Goal: Task Accomplishment & Management: Use online tool/utility

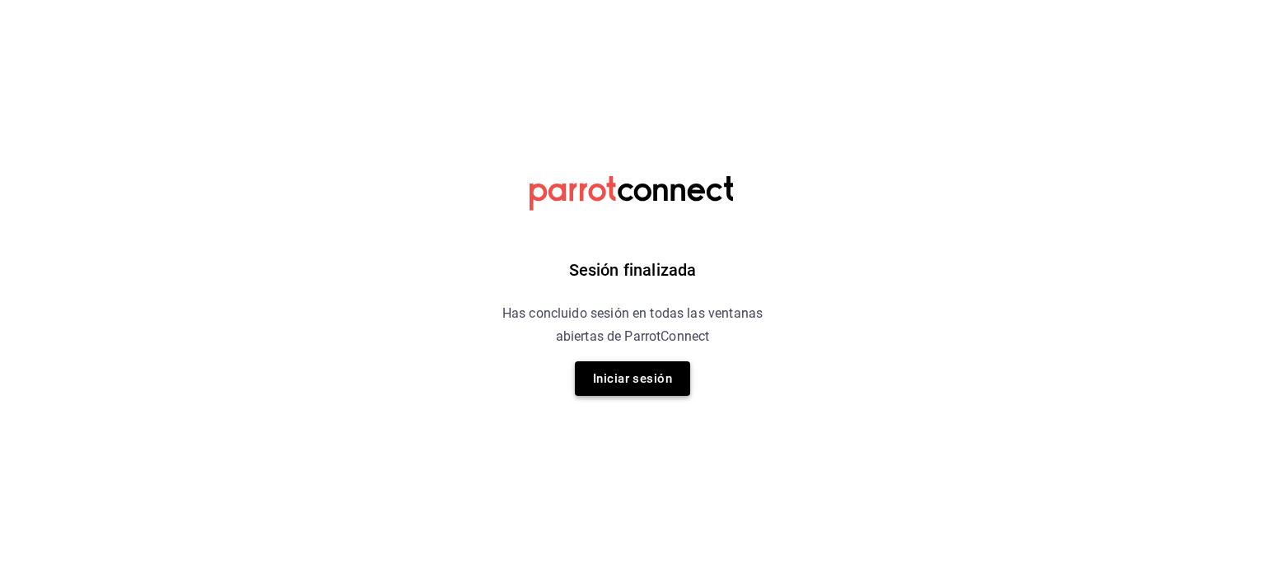
click at [659, 381] on button "Iniciar sesión" at bounding box center [632, 379] width 115 height 35
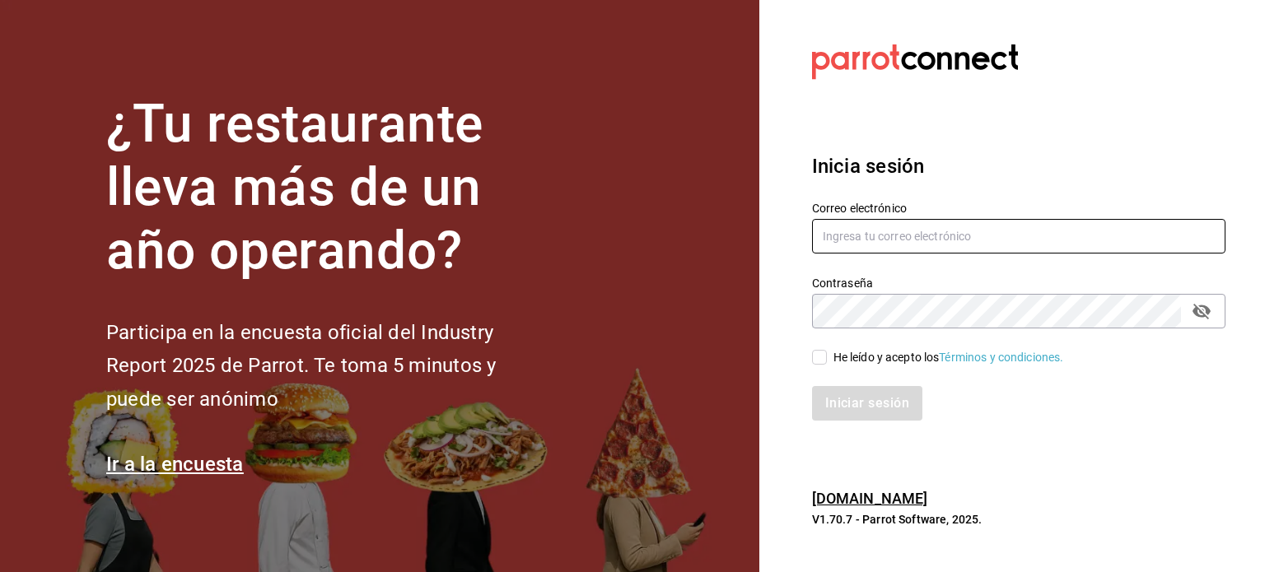
click at [888, 226] on input "text" at bounding box center [1018, 236] width 413 height 35
type input "[EMAIL_ADDRESS][DOMAIN_NAME]"
click at [819, 358] on input "He leído y acepto los Términos y condiciones." at bounding box center [819, 357] width 15 height 15
checkbox input "true"
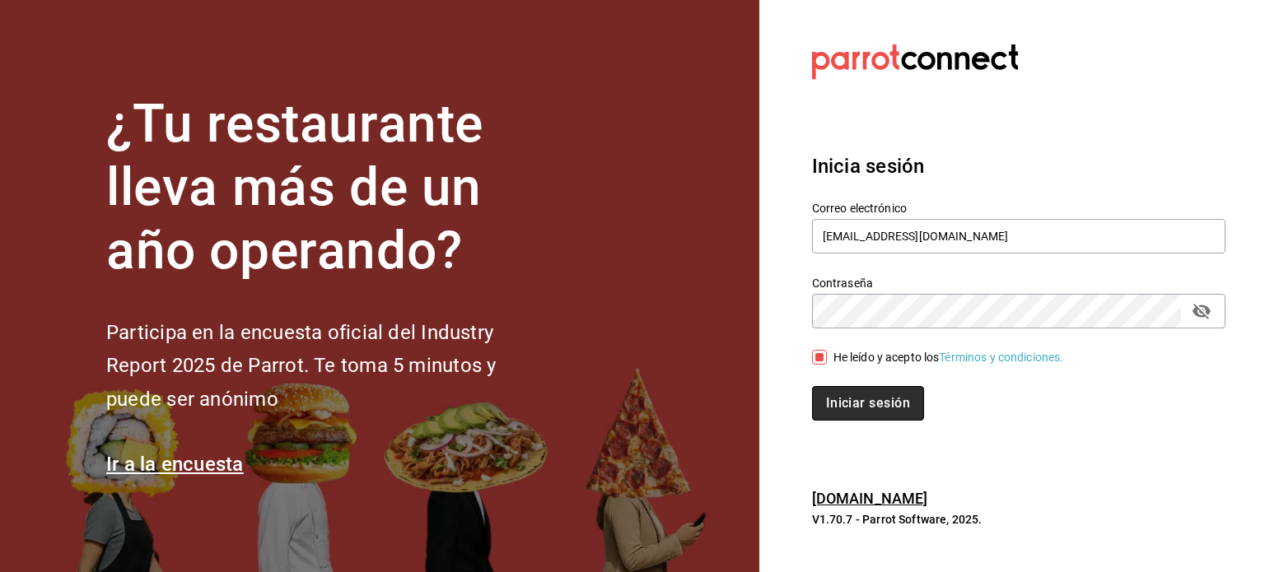
click at [835, 408] on button "Iniciar sesión" at bounding box center [868, 403] width 112 height 35
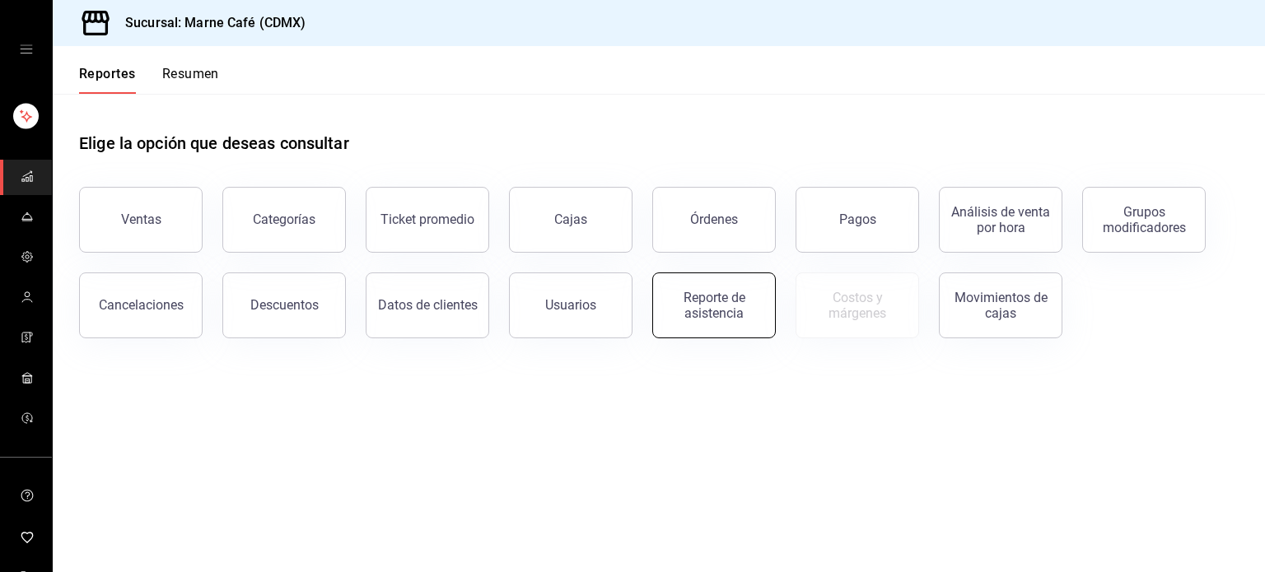
click at [749, 319] on div "Reporte de asistencia" at bounding box center [714, 305] width 102 height 31
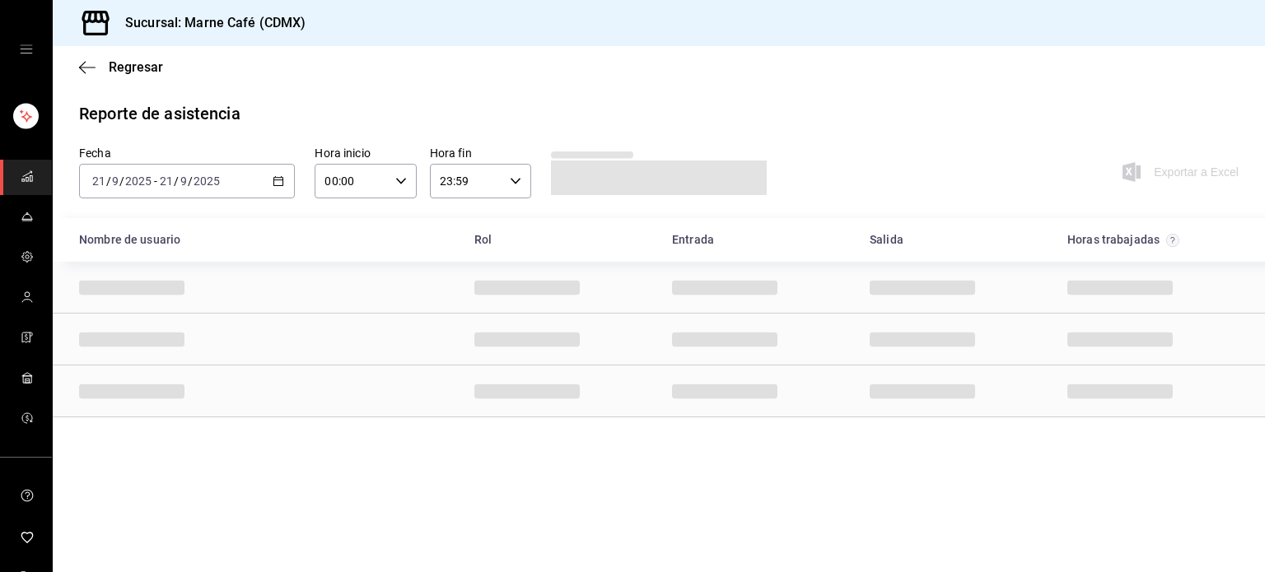
click at [273, 181] on \(Stroke\) "button" at bounding box center [278, 181] width 10 height 9
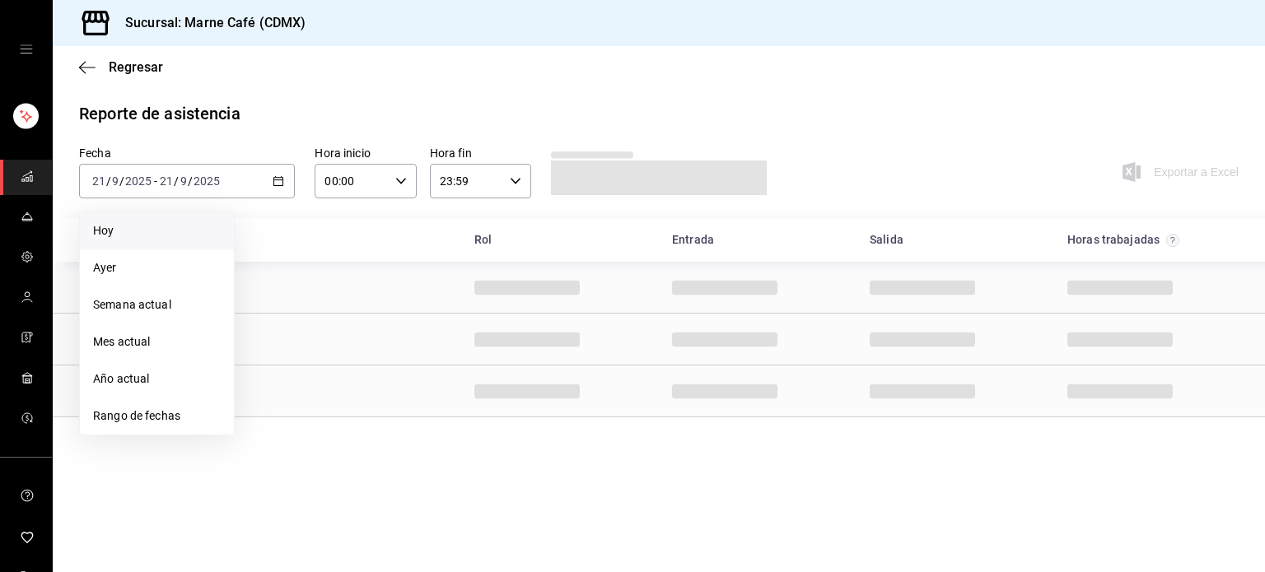
click at [138, 237] on span "Hoy" at bounding box center [157, 230] width 128 height 17
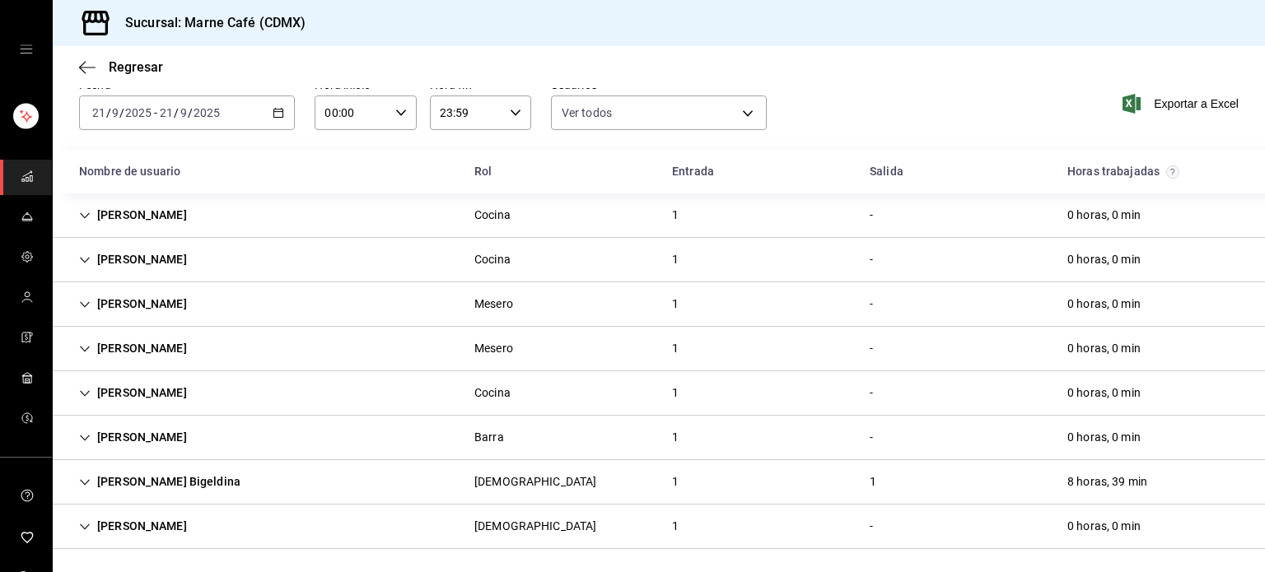
scroll to position [70, 0]
click at [259, 95] on div "2025-09-21 21 / 9 / 2025 - 2025-09-21 21 / 9 / 2025" at bounding box center [187, 111] width 216 height 35
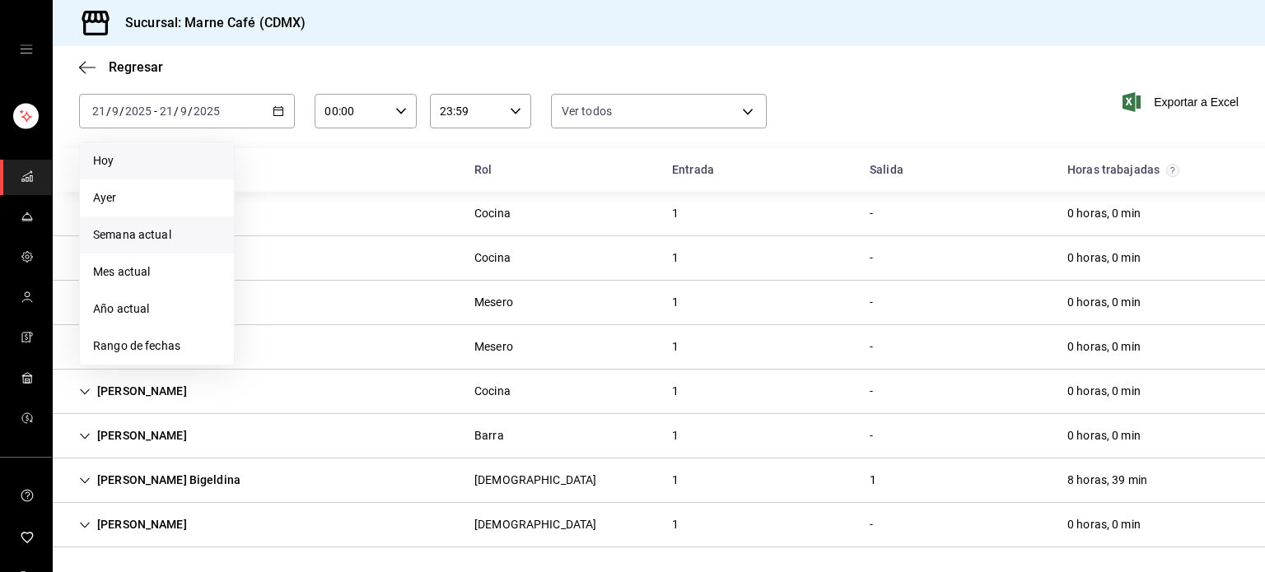
click at [130, 234] on span "Semana actual" at bounding box center [157, 234] width 128 height 17
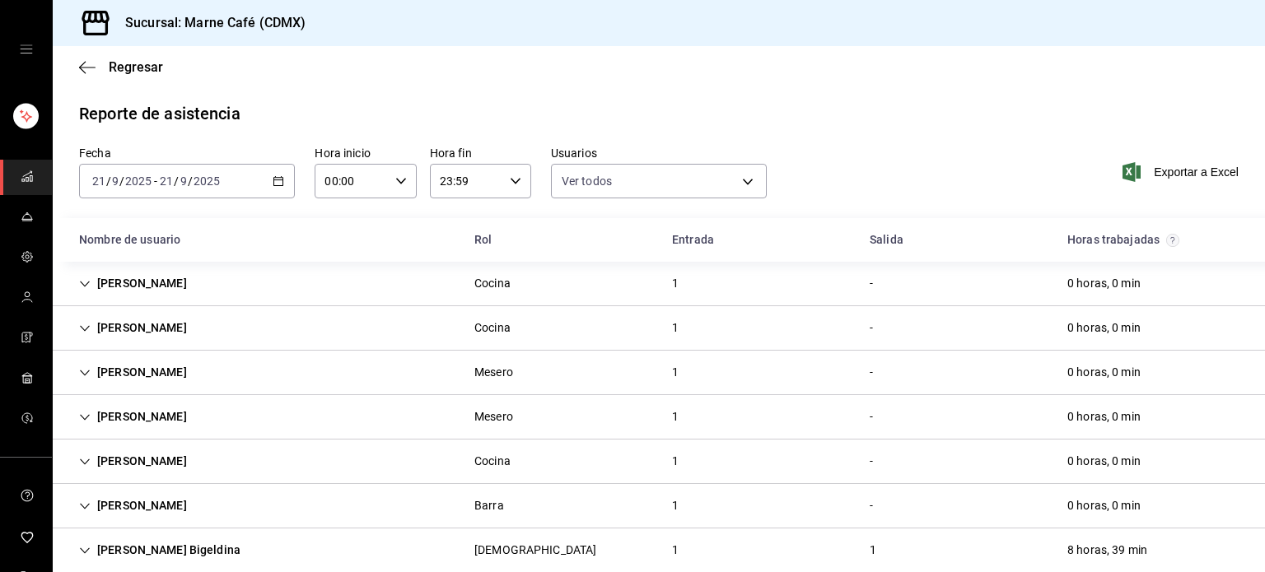
click at [269, 174] on div "2025-09-21 21 / 9 / 2025 - 2025-09-21 21 / 9 / 2025" at bounding box center [187, 181] width 216 height 35
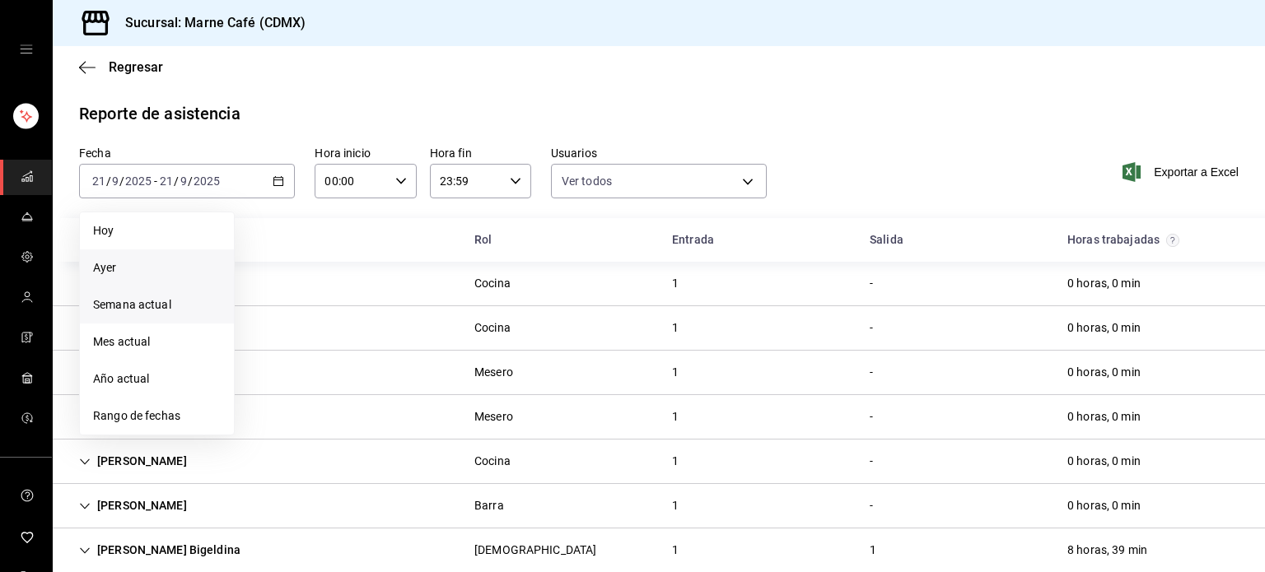
click at [149, 266] on span "Ayer" at bounding box center [157, 267] width 128 height 17
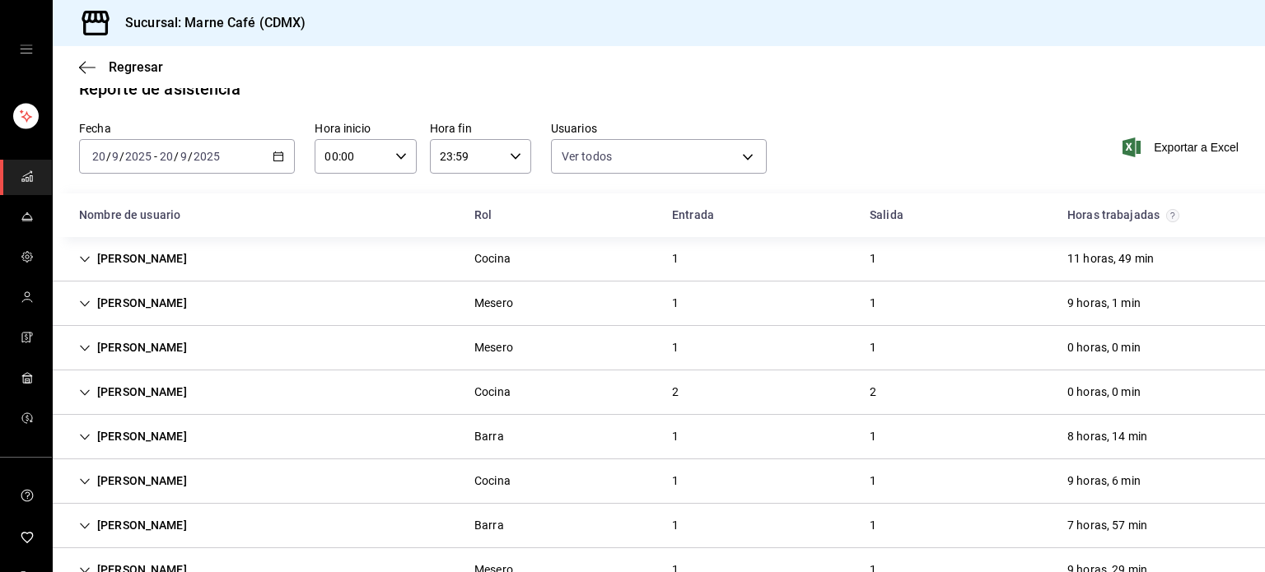
scroll to position [26, 0]
click at [858, 388] on div "2" at bounding box center [873, 391] width 33 height 30
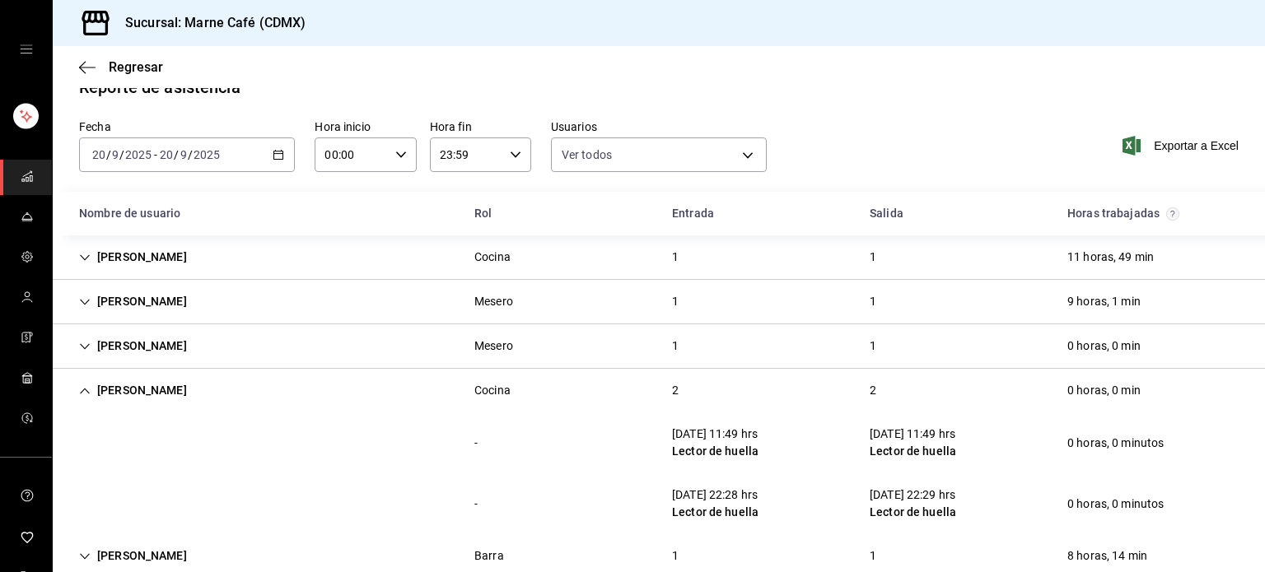
click at [88, 386] on icon "Cell" at bounding box center [85, 391] width 12 height 12
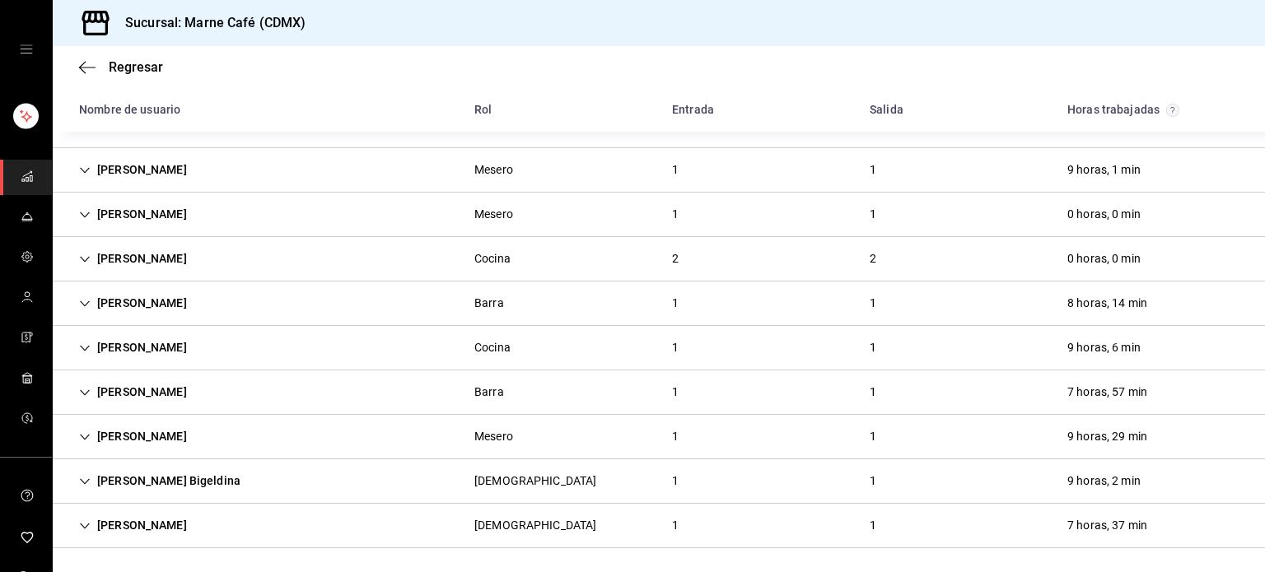
scroll to position [0, 0]
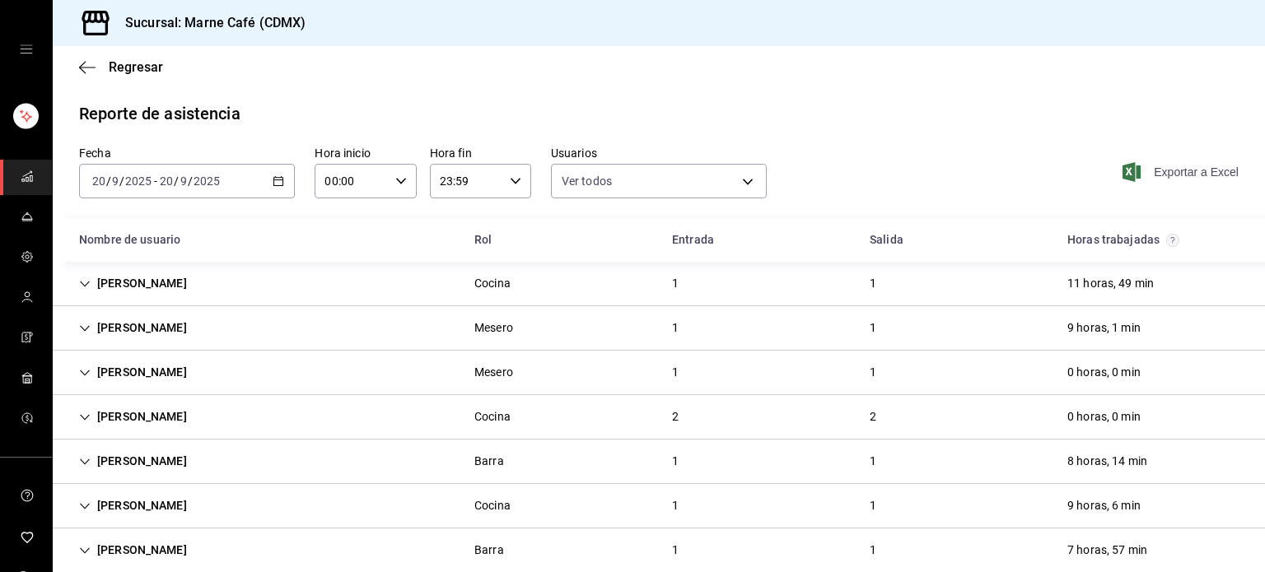
click at [1163, 178] on span "Exportar a Excel" at bounding box center [1182, 172] width 113 height 20
click at [273, 177] on \(Stroke\) "button" at bounding box center [278, 181] width 10 height 9
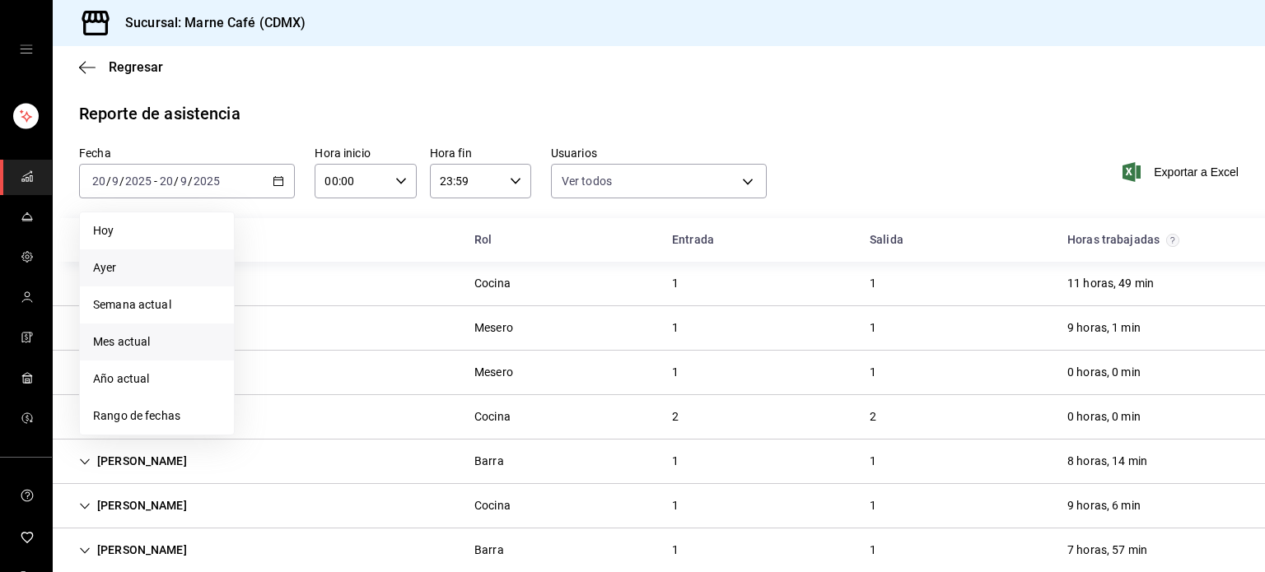
click at [161, 327] on li "Mes actual" at bounding box center [157, 342] width 154 height 37
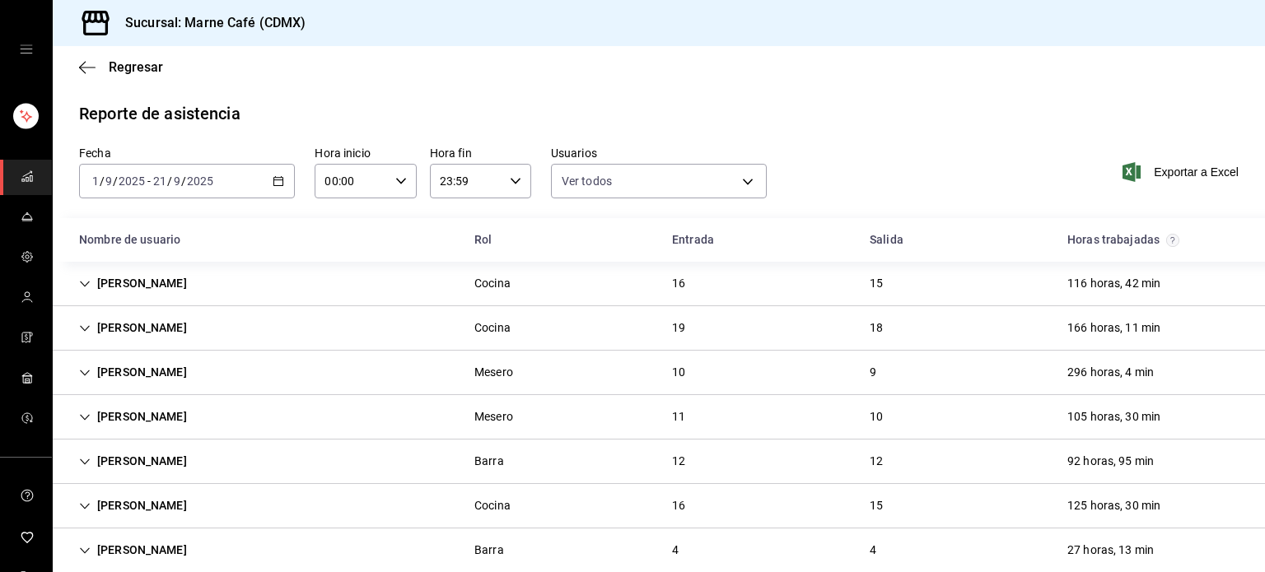
click at [273, 188] on div "2025-09-01 1 / 9 / 2025 - 2025-09-21 21 / 9 / 2025" at bounding box center [187, 181] width 216 height 35
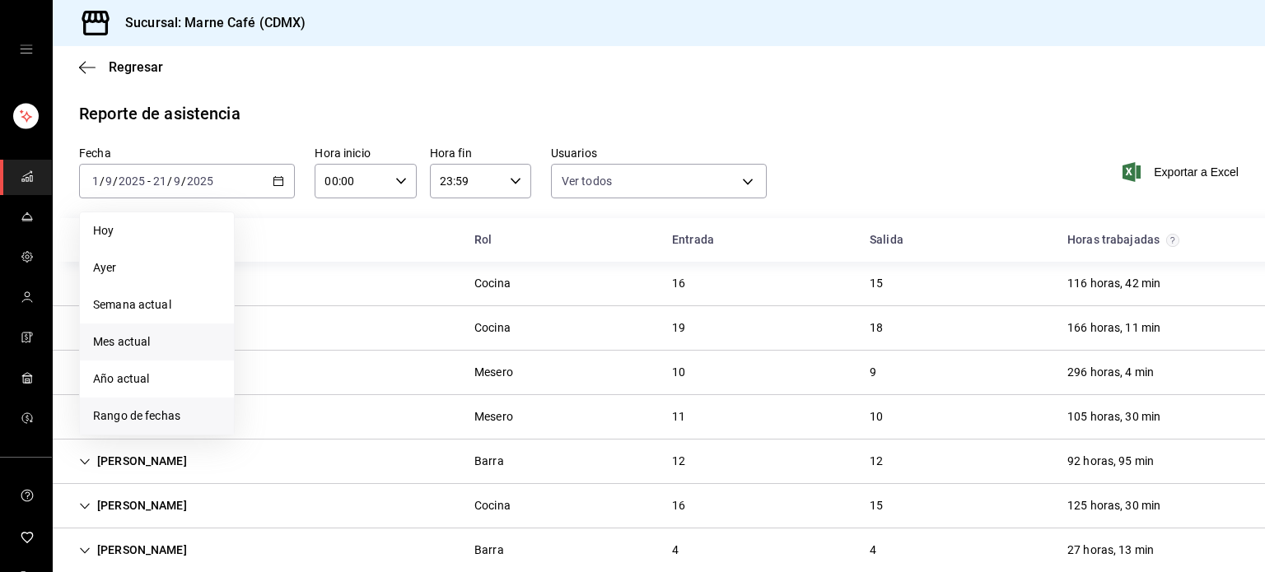
click at [178, 407] on li "Rango de fechas" at bounding box center [157, 416] width 154 height 37
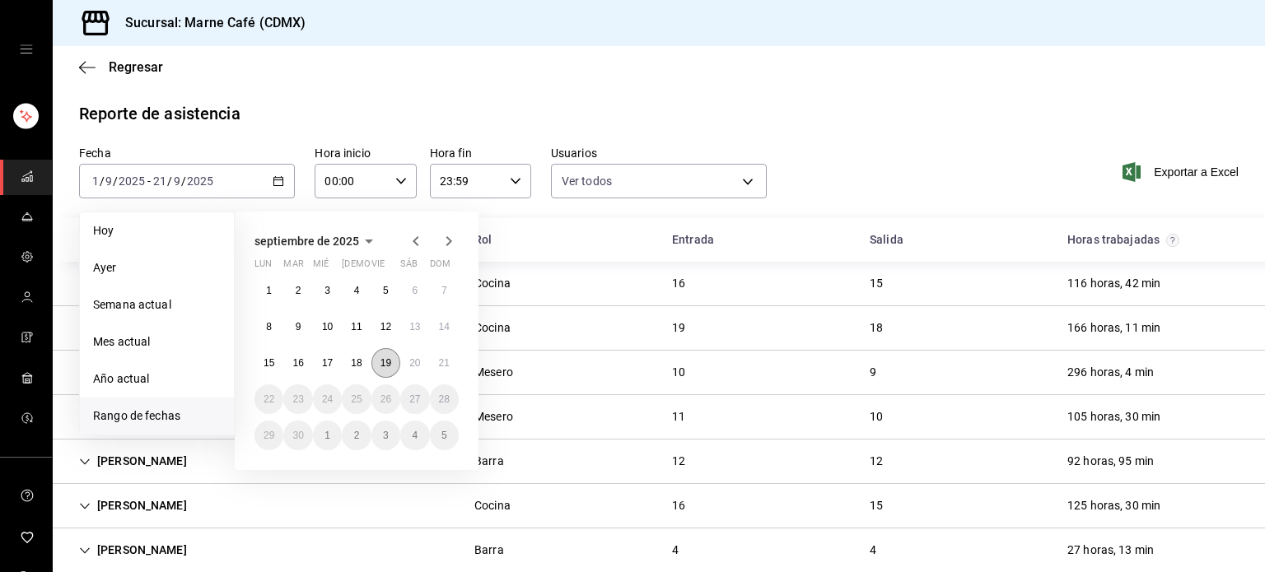
click at [386, 374] on button "19" at bounding box center [385, 363] width 29 height 30
click at [390, 364] on abbr "19" at bounding box center [386, 363] width 11 height 12
click at [390, 364] on div "Maria Belen Vazquez Alvizar Mesero 10 9 296 horas, 4 min" at bounding box center [659, 373] width 1212 height 44
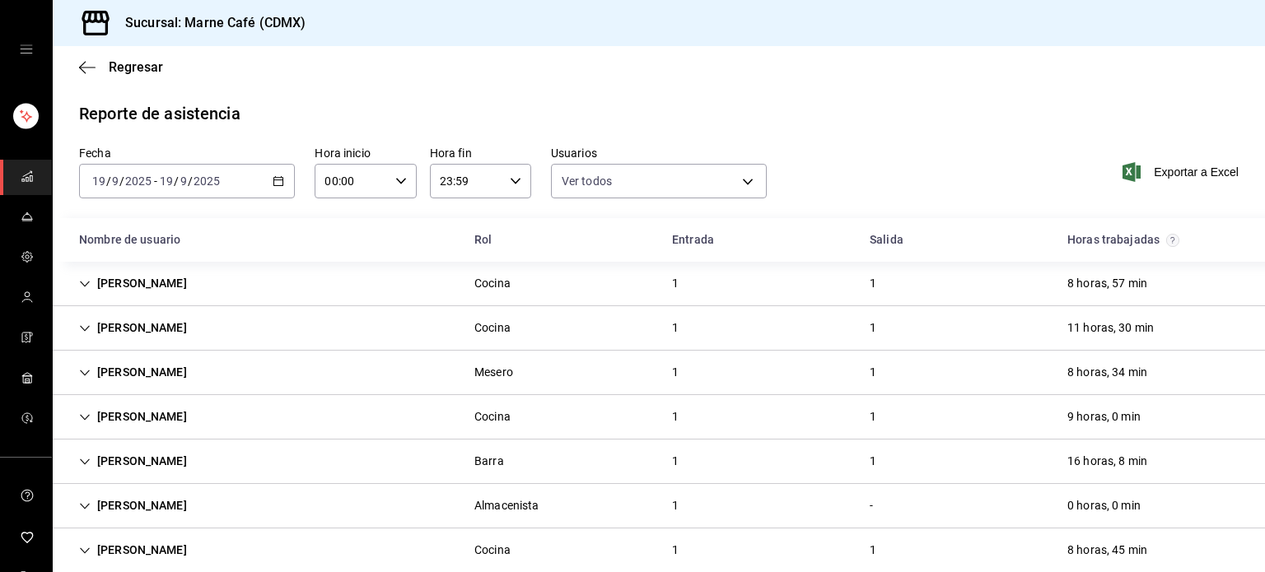
click at [366, 322] on div "Martha Esperanza Kuyoc Briceño Cocina 1 1 11 horas, 30 min" at bounding box center [659, 328] width 1212 height 44
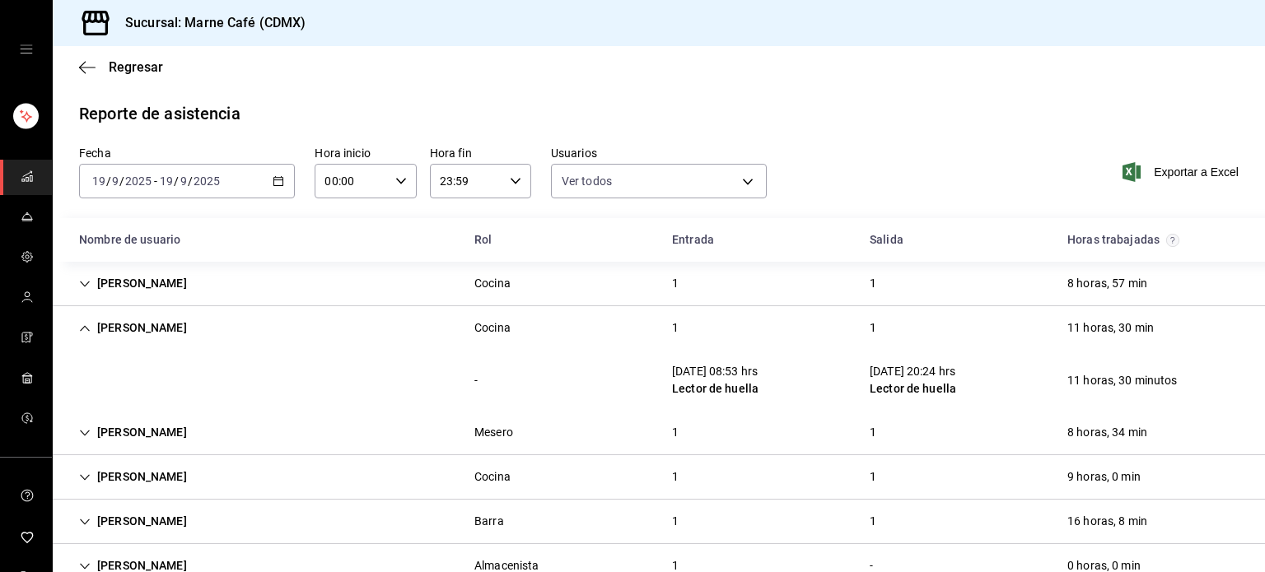
click at [268, 180] on div "2025-09-19 19 / 9 / 2025 - 2025-09-19 19 / 9 / 2025" at bounding box center [187, 181] width 216 height 35
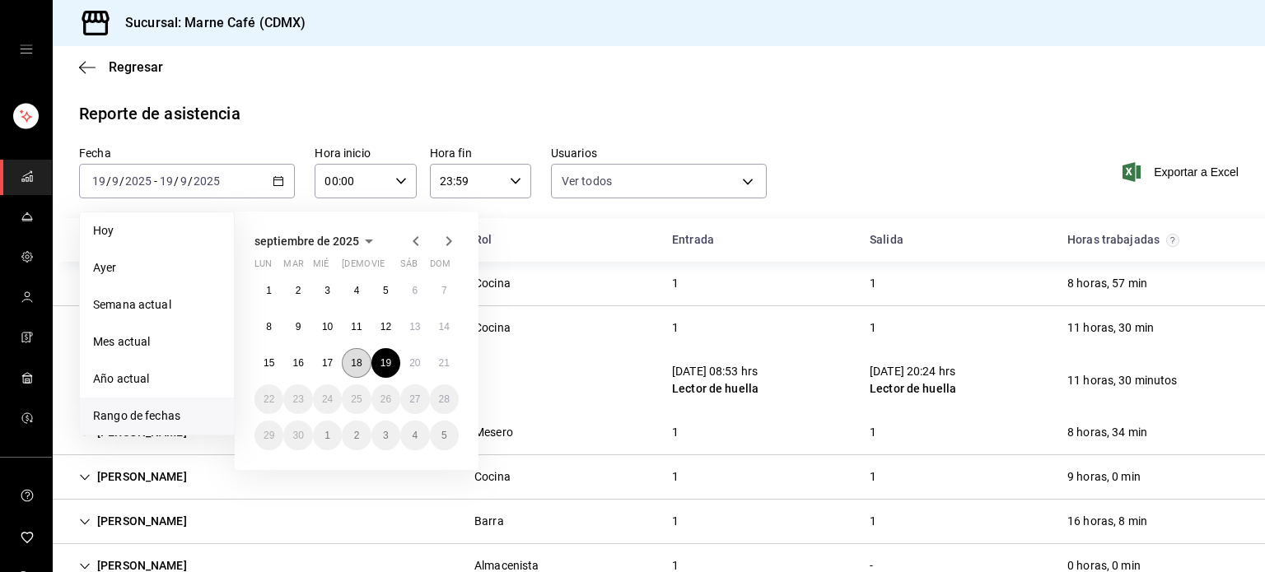
click at [361, 363] on abbr "18" at bounding box center [356, 363] width 11 height 12
click at [361, 363] on div "- 19/09/25 08:53 hrs Lector de huella 19/09/25 20:24 hrs Lector de huella 11 ho…" at bounding box center [659, 380] width 1212 height 61
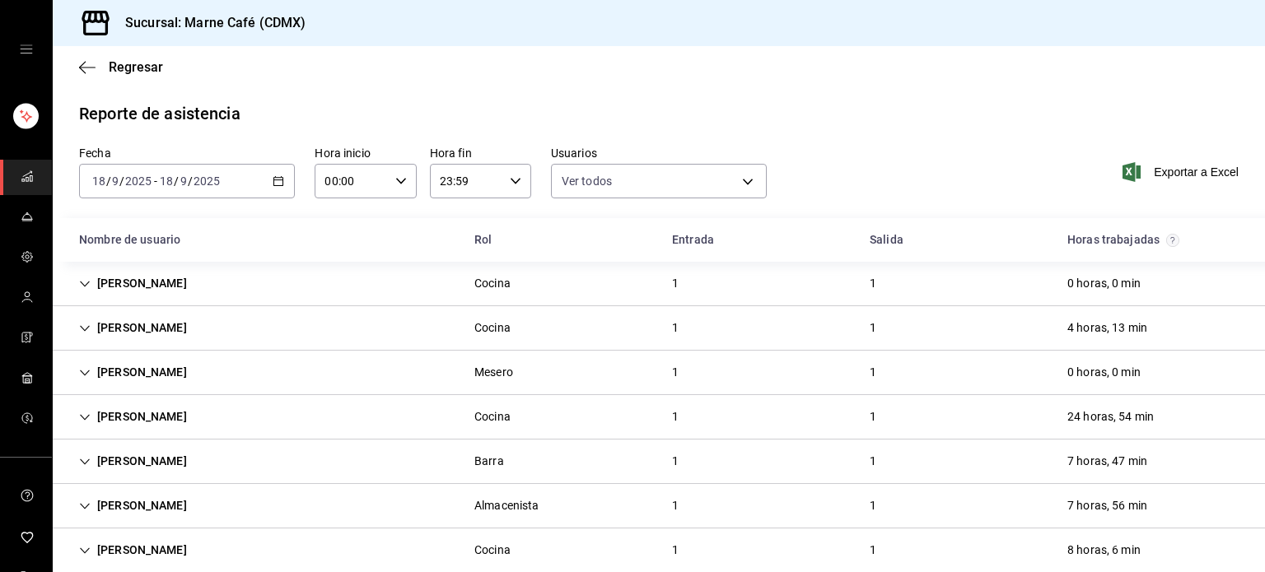
click at [767, 315] on div "Martha Esperanza Kuyoc Briceño Cocina 1 1 4 horas, 13 min" at bounding box center [659, 328] width 1212 height 44
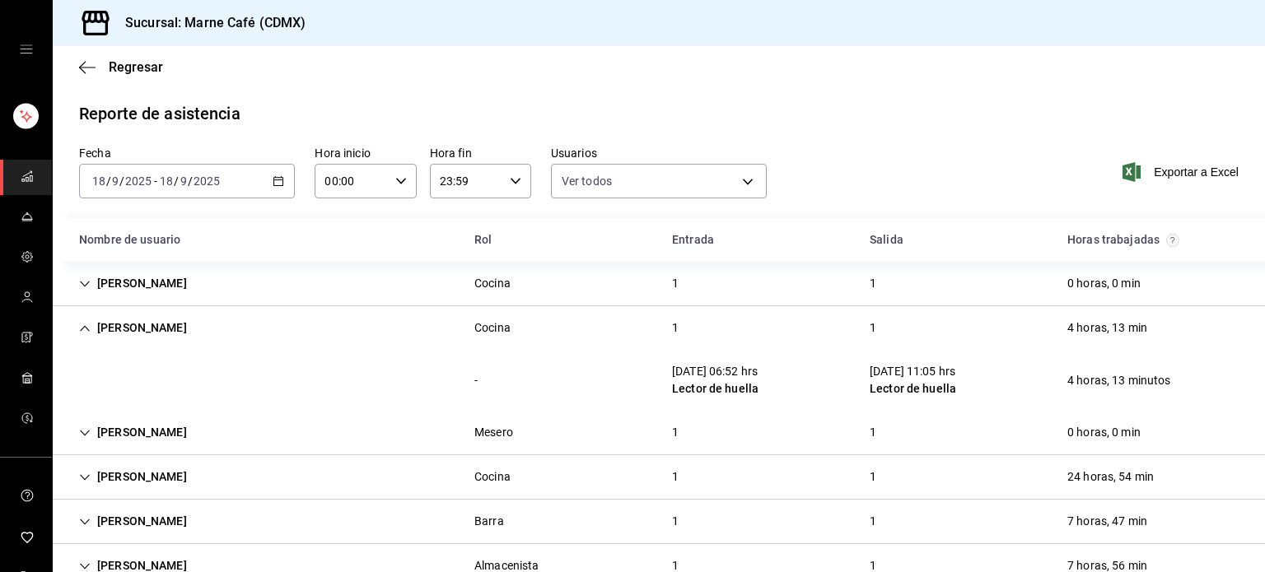
click at [200, 317] on div "Martha Esperanza Kuyoc Briceño" at bounding box center [133, 328] width 134 height 30
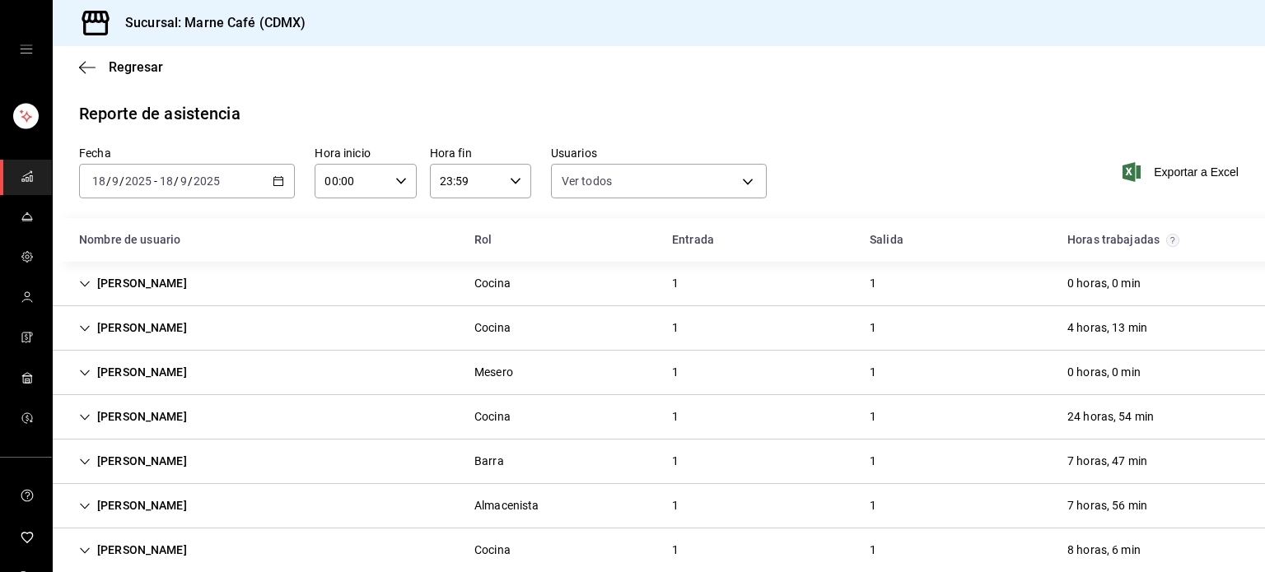
click at [275, 179] on icon "button" at bounding box center [279, 181] width 12 height 12
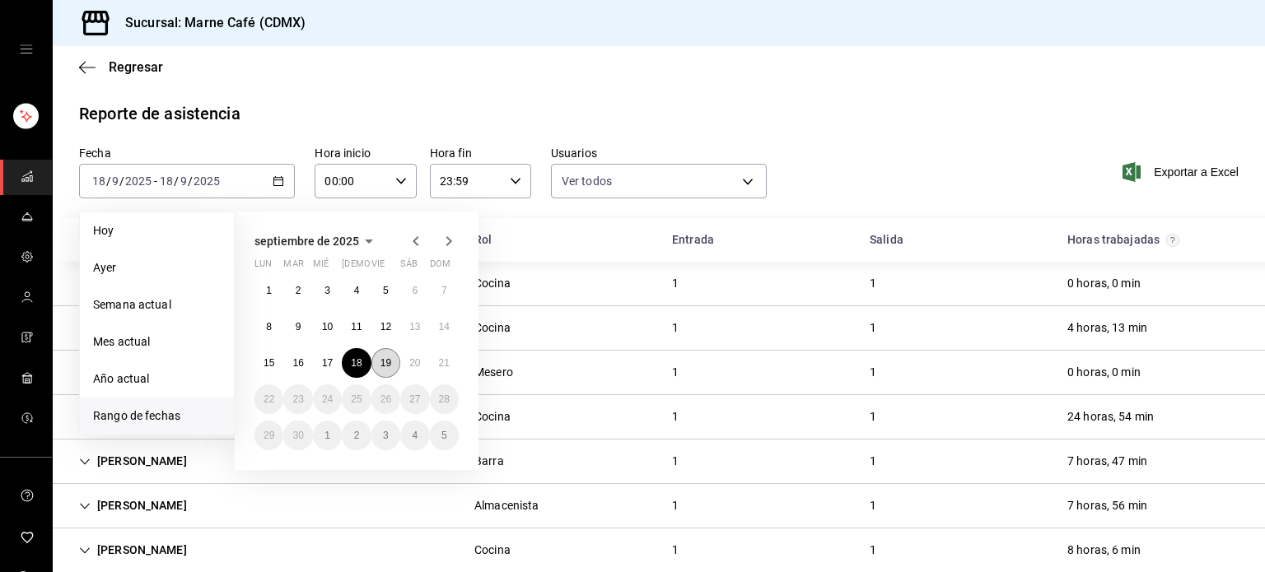
click at [377, 355] on button "19" at bounding box center [385, 363] width 29 height 30
